Goal: Information Seeking & Learning: Learn about a topic

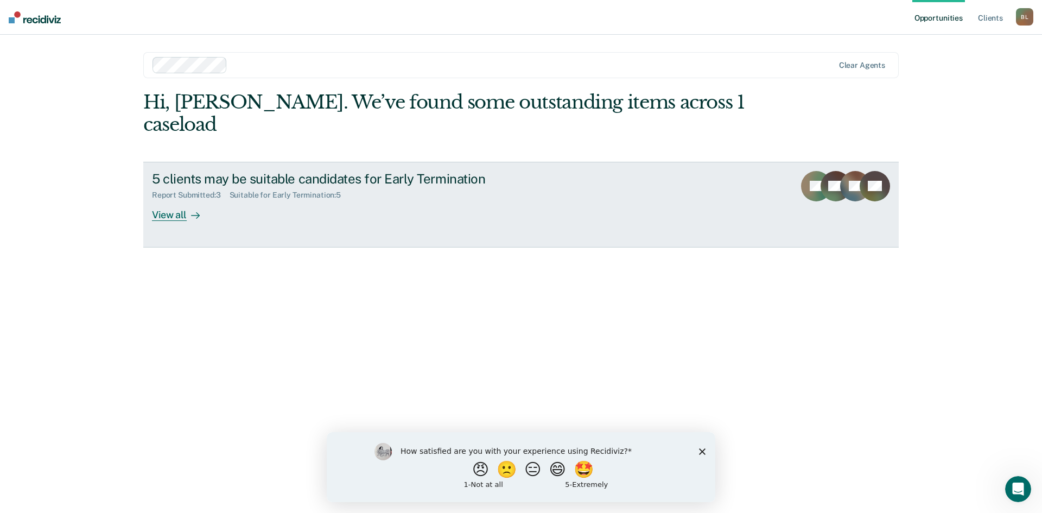
click at [185, 200] on div "View all" at bounding box center [182, 210] width 61 height 21
